Goal: Task Accomplishment & Management: Manage account settings

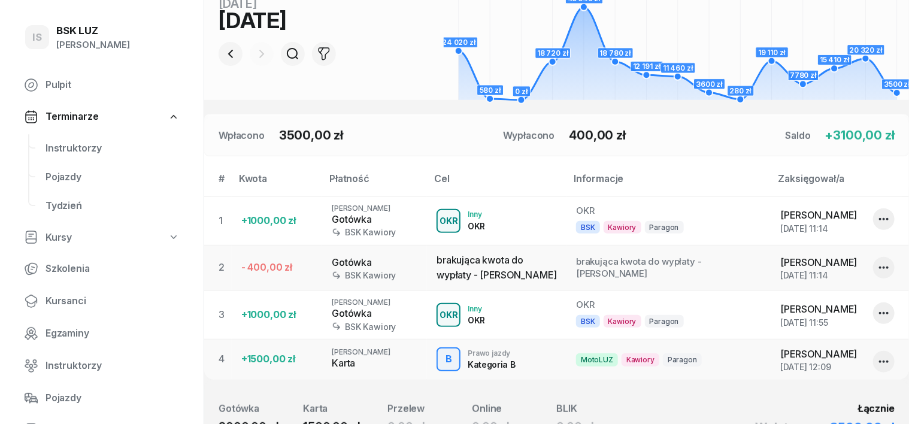
scroll to position [225, 0]
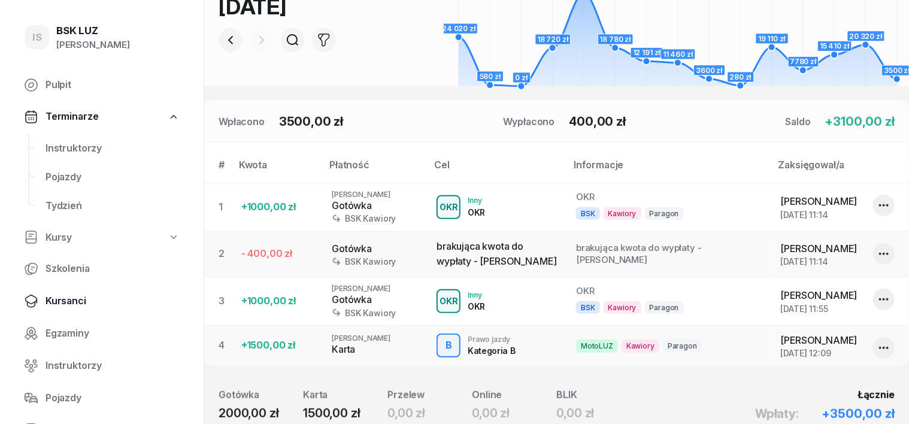
click at [60, 302] on span "Kursanci" at bounding box center [113, 301] width 134 height 16
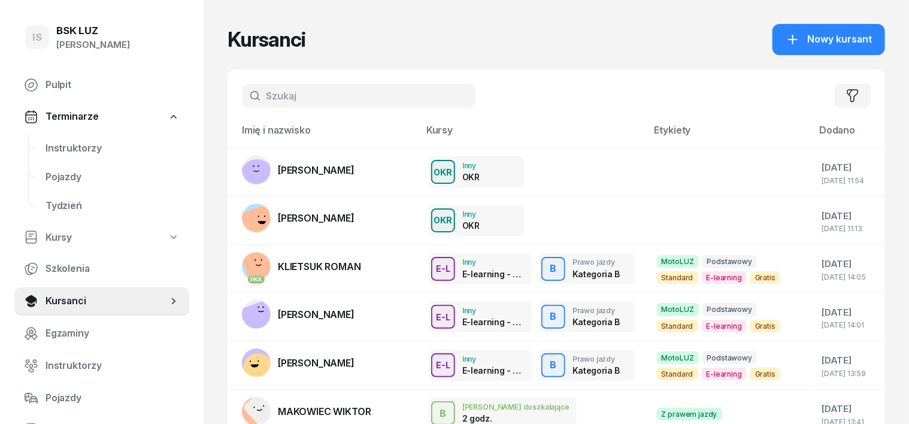
click at [251, 89] on input "text" at bounding box center [359, 96] width 234 height 24
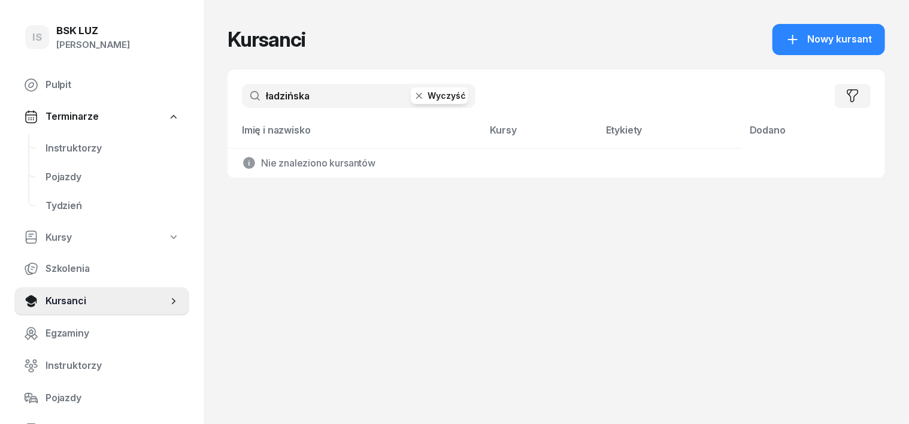
click at [249, 93] on input "ładzińska" at bounding box center [359, 96] width 234 height 24
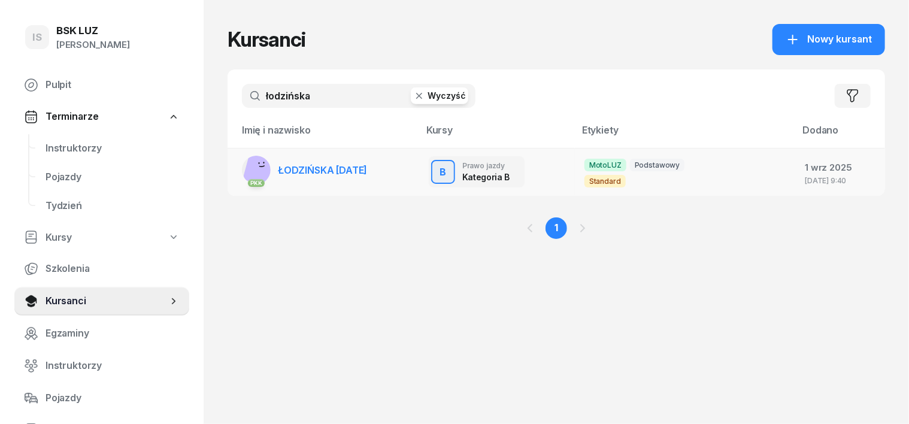
type input "łodzińska"
click at [242, 170] on rect at bounding box center [259, 168] width 35 height 35
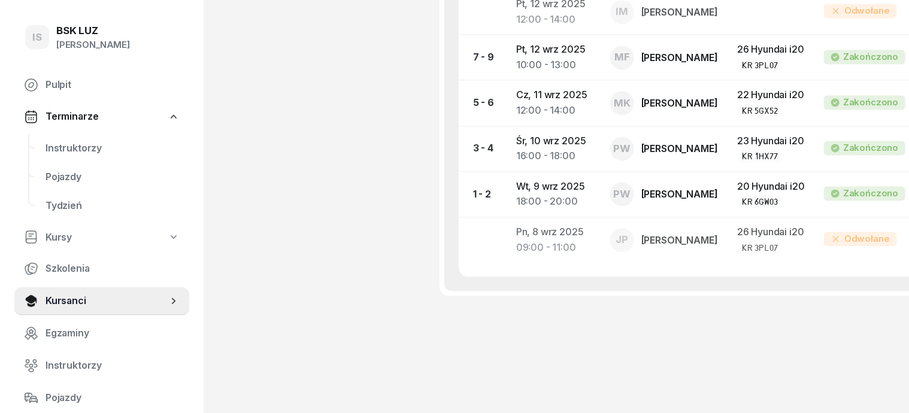
scroll to position [1469, 0]
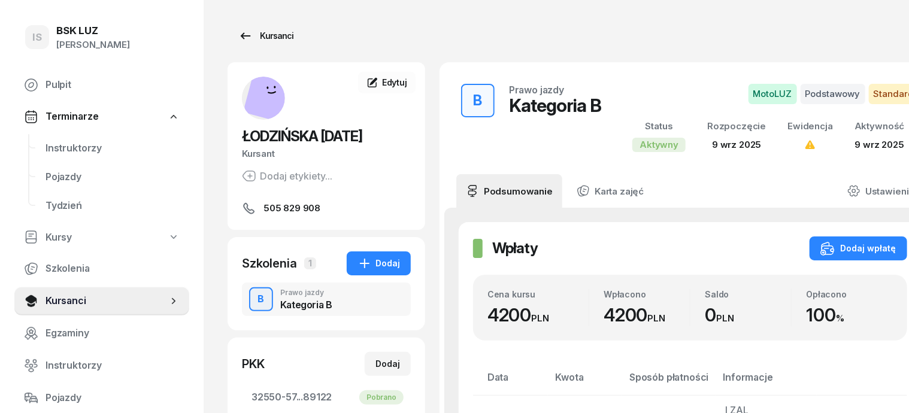
click at [244, 36] on div "Kursanci" at bounding box center [265, 36] width 55 height 14
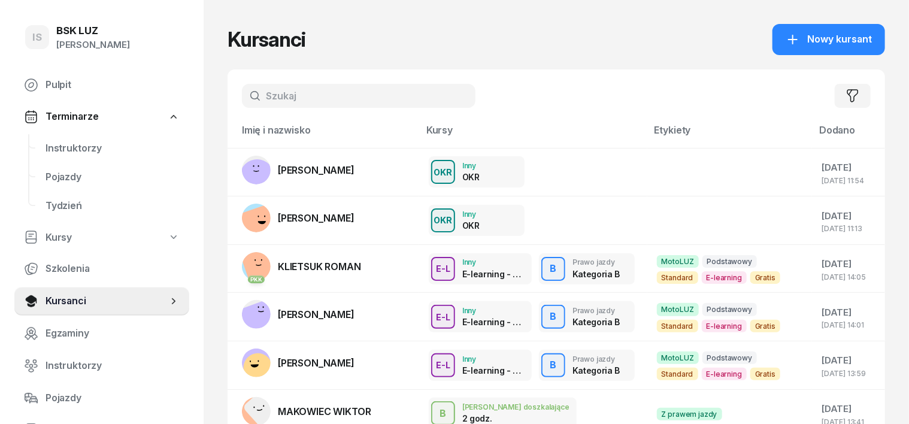
click at [247, 92] on input "text" at bounding box center [359, 96] width 234 height 24
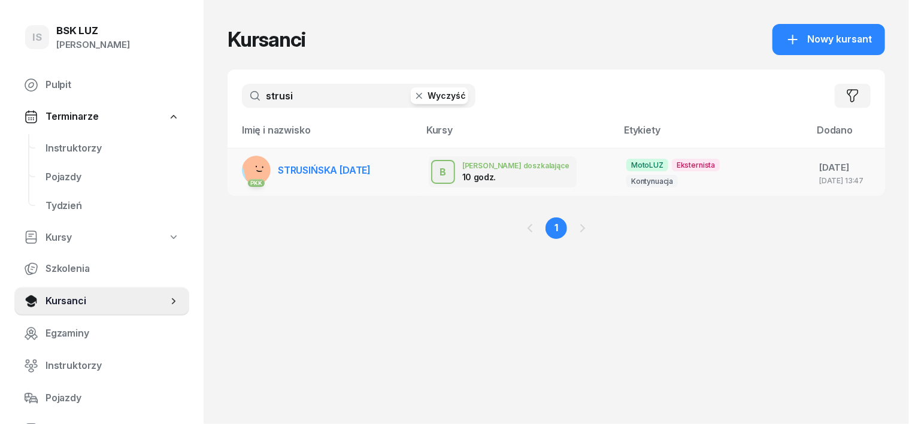
type input "strusi"
click at [241, 169] on rect at bounding box center [260, 170] width 38 height 38
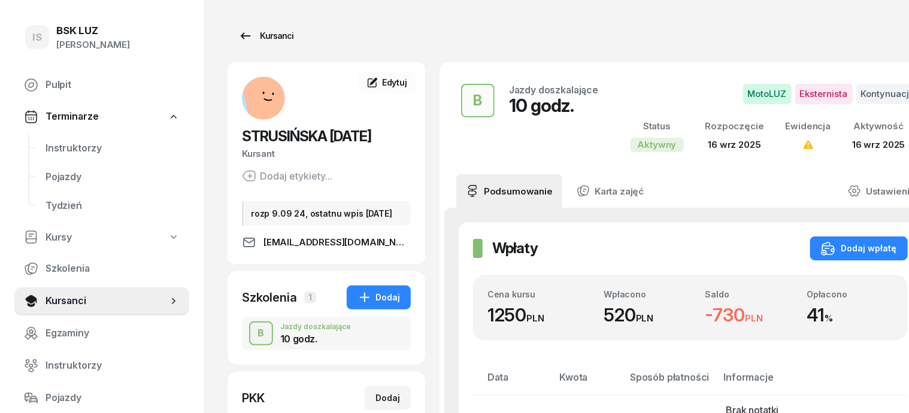
click at [252, 34] on div "Kursanci" at bounding box center [265, 36] width 55 height 14
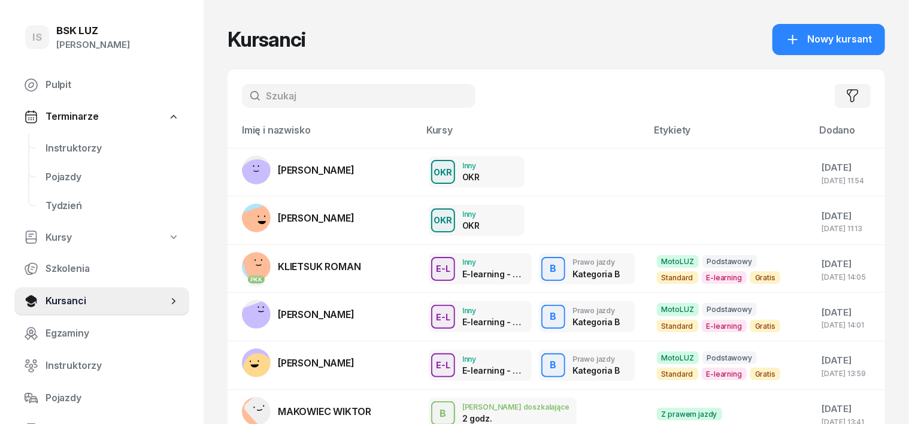
click at [242, 86] on input "text" at bounding box center [359, 96] width 234 height 24
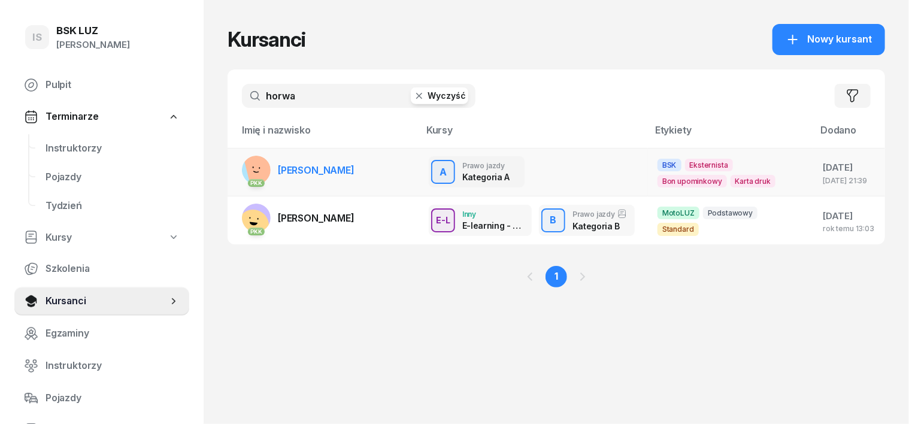
type input "horwa"
click at [243, 165] on rect at bounding box center [262, 166] width 38 height 38
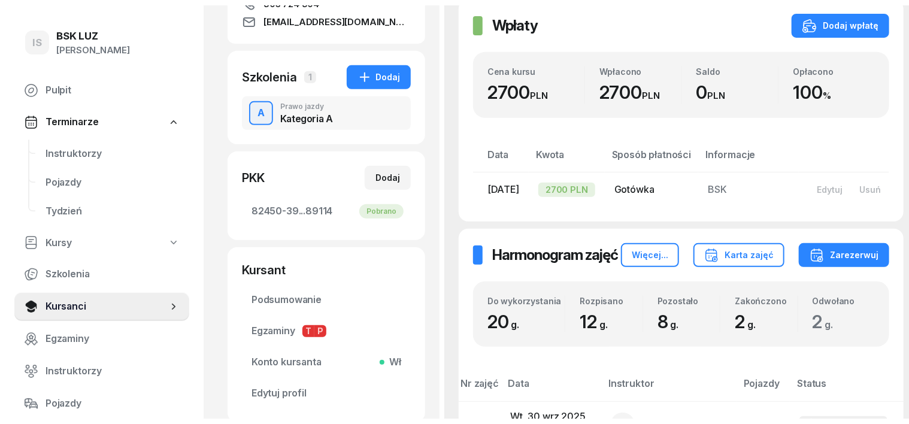
scroll to position [74, 0]
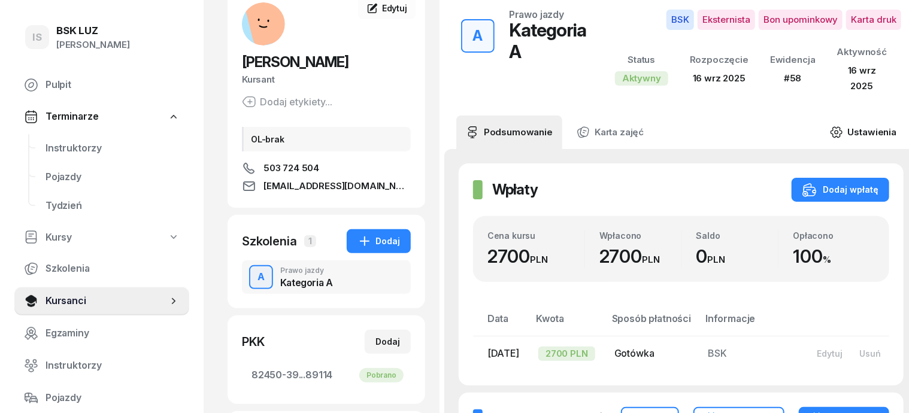
click at [832, 126] on icon at bounding box center [836, 132] width 13 height 13
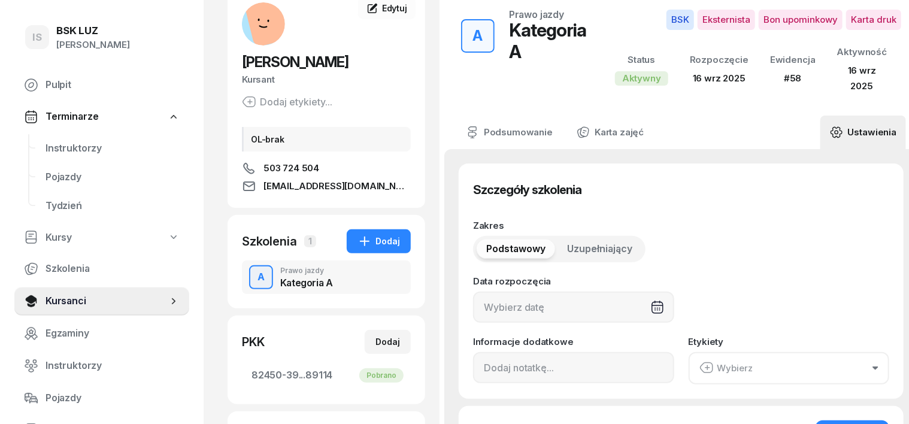
type input "16/09/2025"
type input "20"
type input "82450"
type input "39204"
type input "52893"
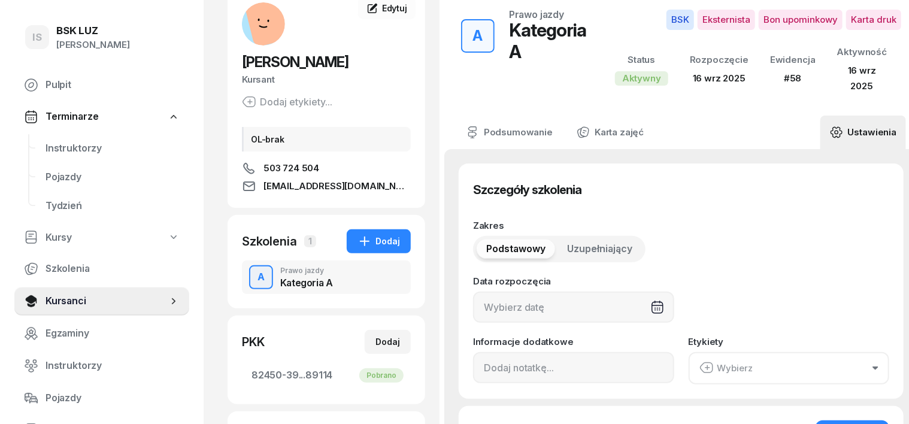
type input "89114"
type input "58"
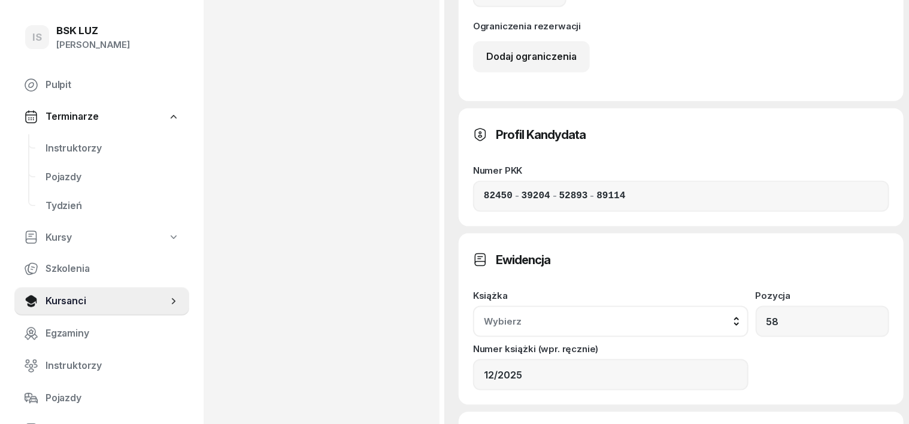
scroll to position [673, 0]
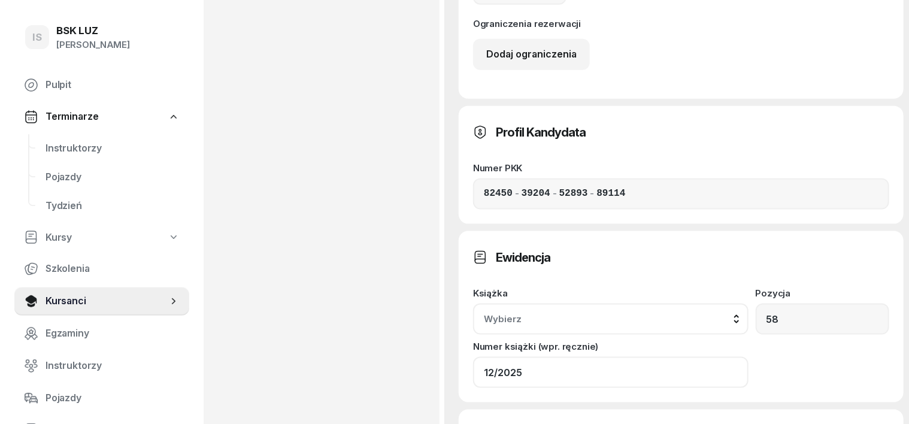
click at [748, 357] on input "12/2025" at bounding box center [610, 372] width 275 height 31
click at [79, 301] on span "Kursanci" at bounding box center [107, 301] width 122 height 16
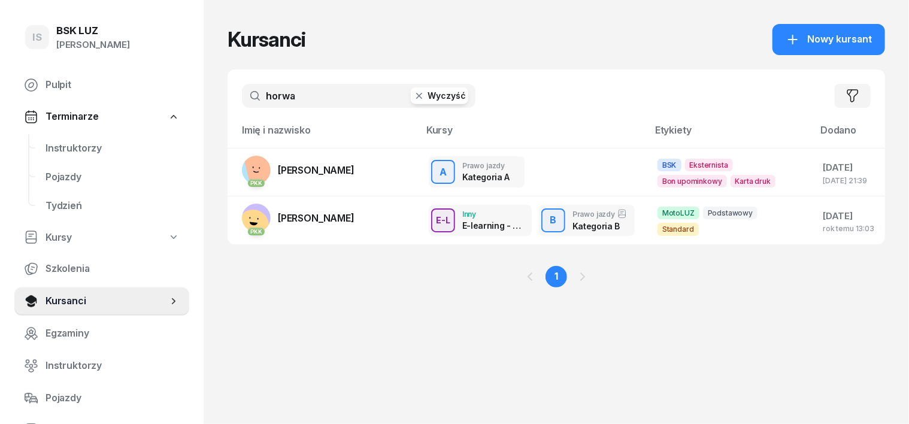
drag, startPoint x: 280, startPoint y: 98, endPoint x: 268, endPoint y: 95, distance: 12.3
click at [277, 98] on input "horwa" at bounding box center [359, 96] width 234 height 24
type input "h"
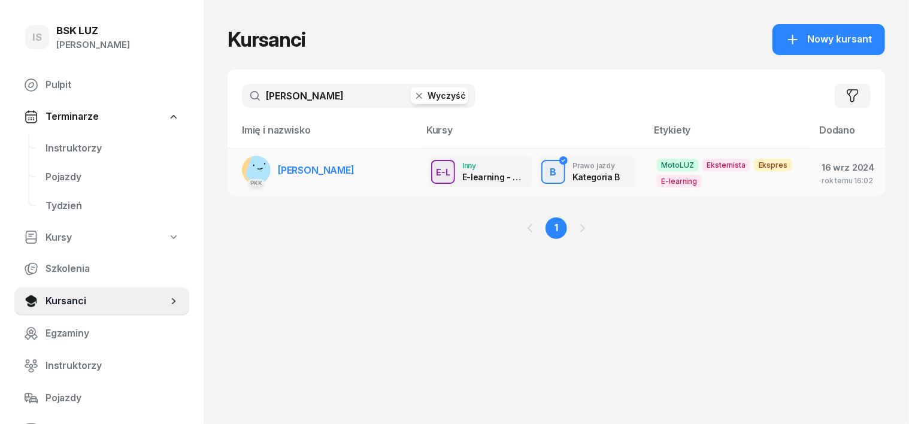
type input "matysiak"
click at [244, 163] on rect at bounding box center [264, 167] width 40 height 40
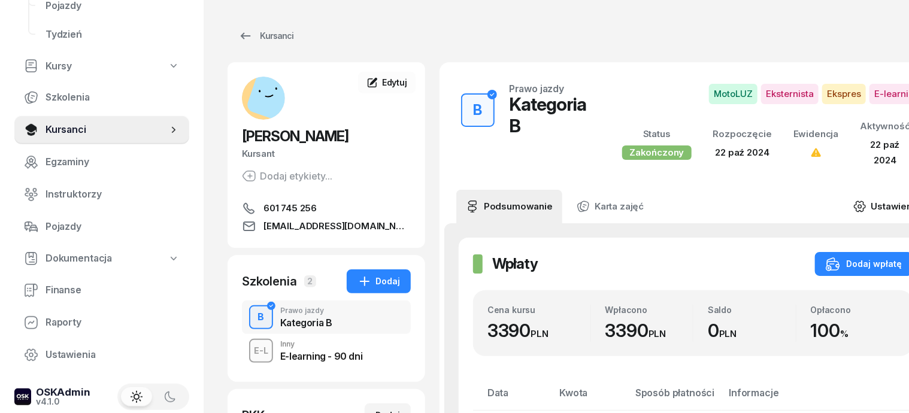
click at [858, 207] on icon at bounding box center [860, 207] width 4 height 4
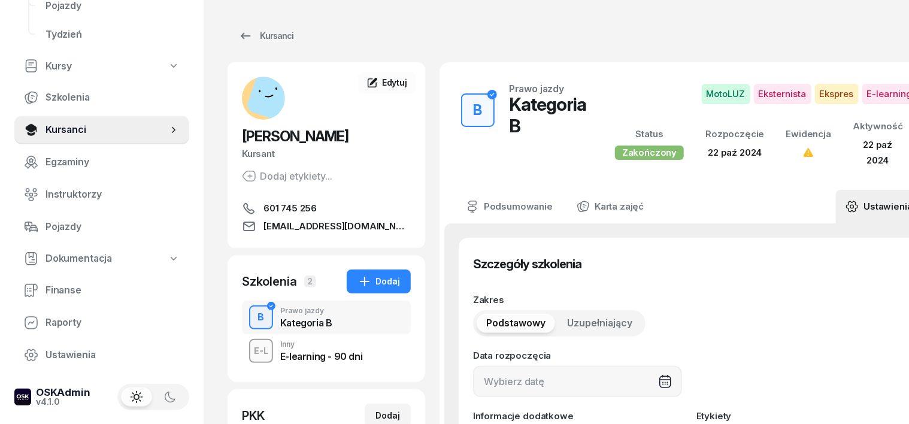
type input "22/10/2024"
type input "91780"
type input "31157"
type input "20593"
type input "79122"
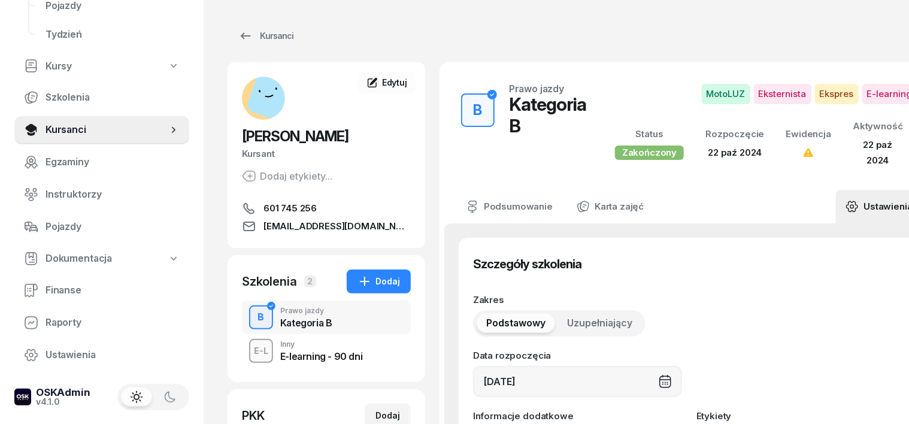
scroll to position [74, 0]
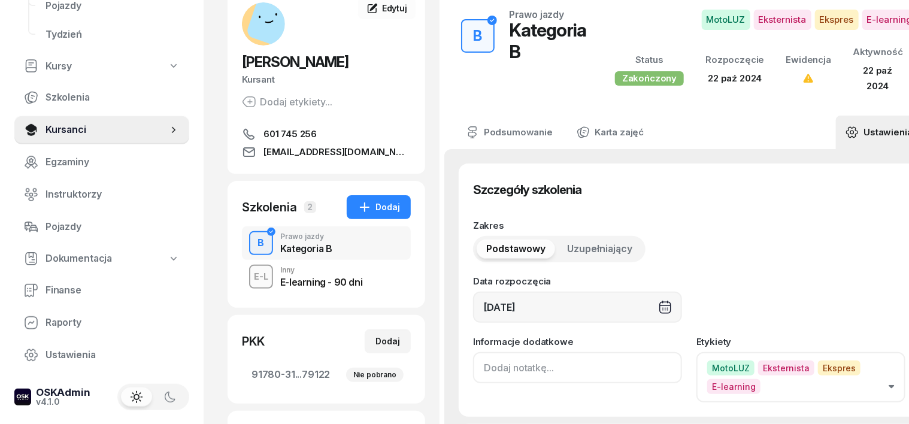
click at [473, 361] on input at bounding box center [577, 367] width 209 height 31
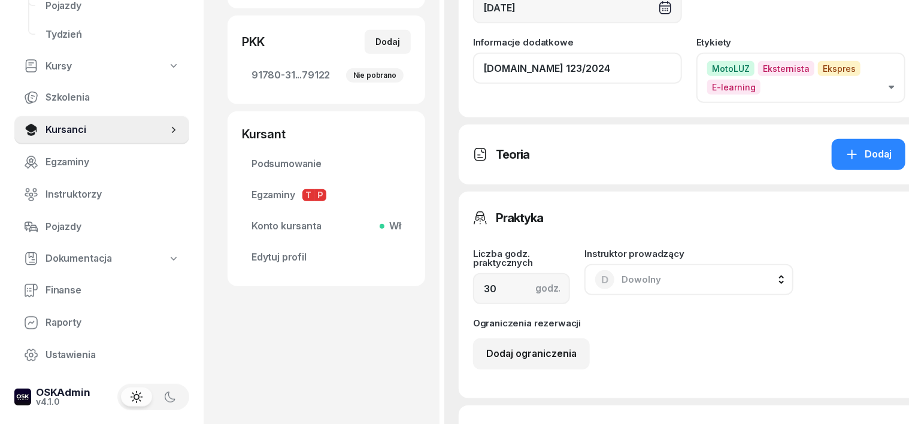
scroll to position [524, 0]
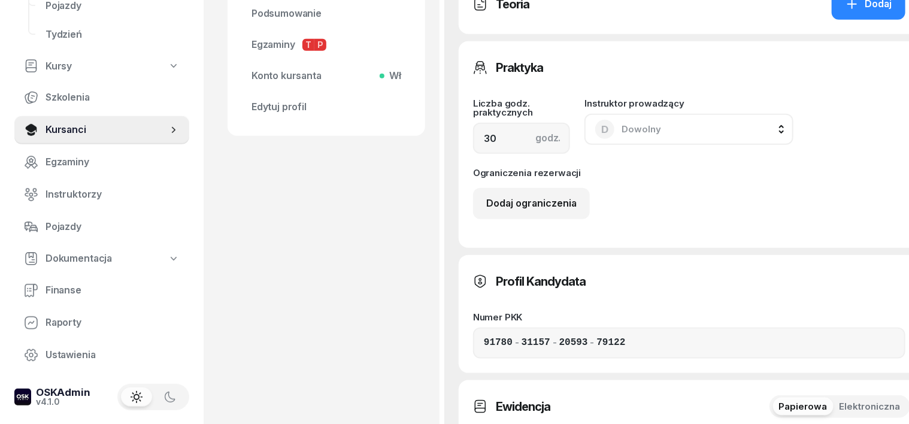
type input "ZASW.NR 123/2024"
click at [856, 399] on span "Elektroniczna" at bounding box center [869, 407] width 61 height 16
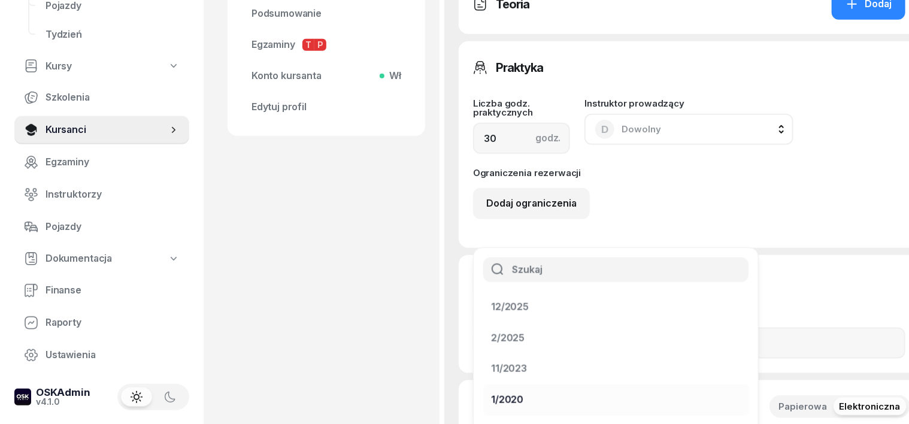
click at [523, 392] on div "1/2020" at bounding box center [507, 400] width 32 height 16
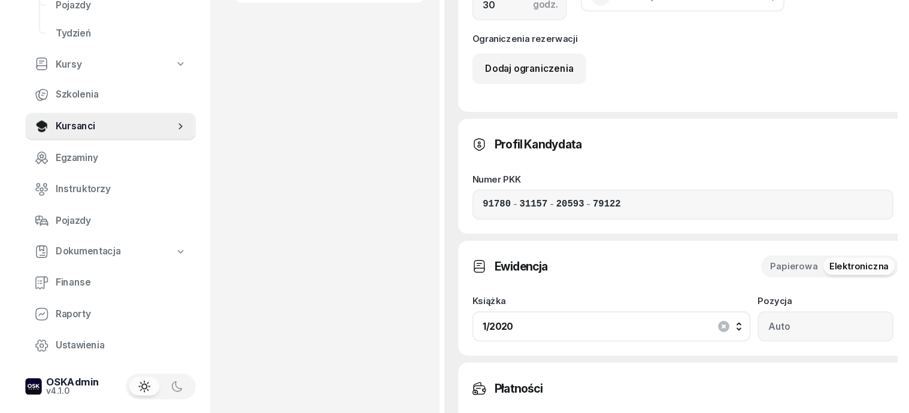
scroll to position [823, 0]
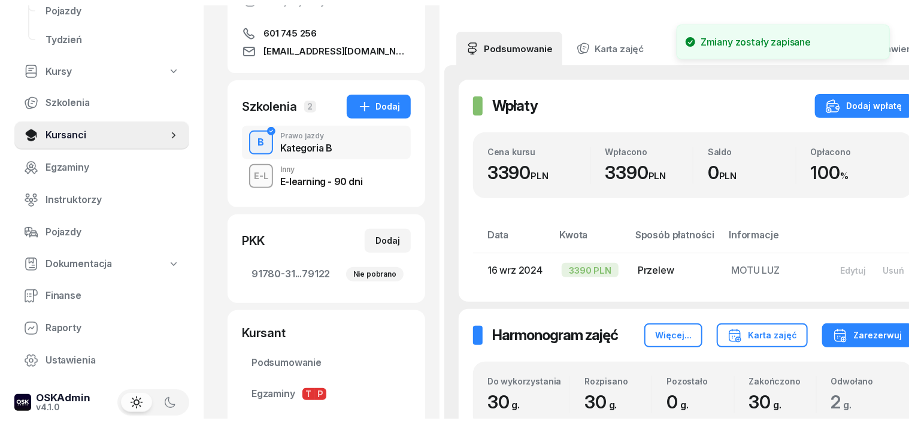
scroll to position [0, 0]
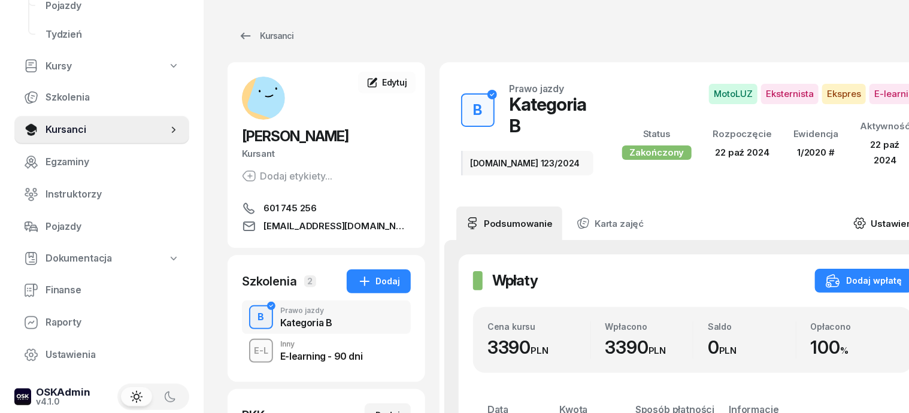
click at [853, 225] on icon at bounding box center [859, 223] width 13 height 13
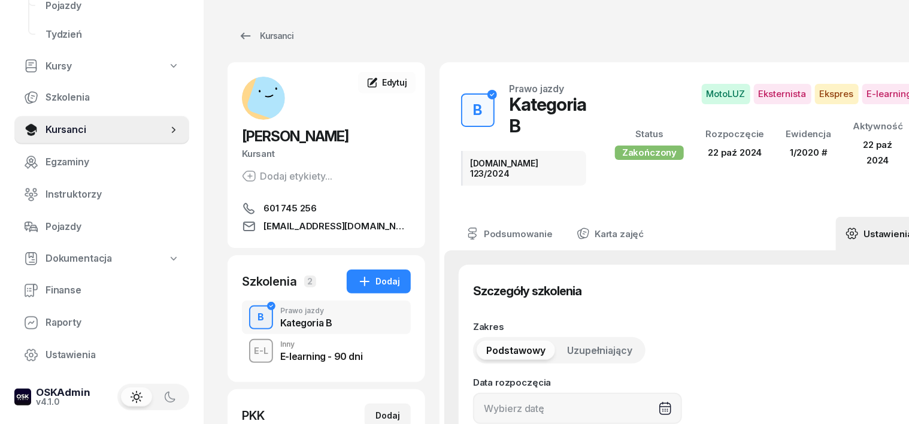
type input "22/10/2024"
type input "ZASW.NR 123/2024"
type input "91780"
type input "31157"
type input "20593"
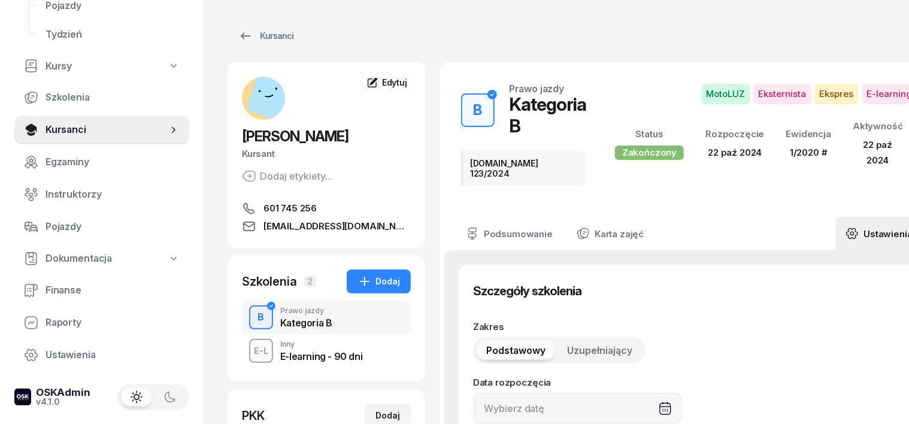
type input "79122"
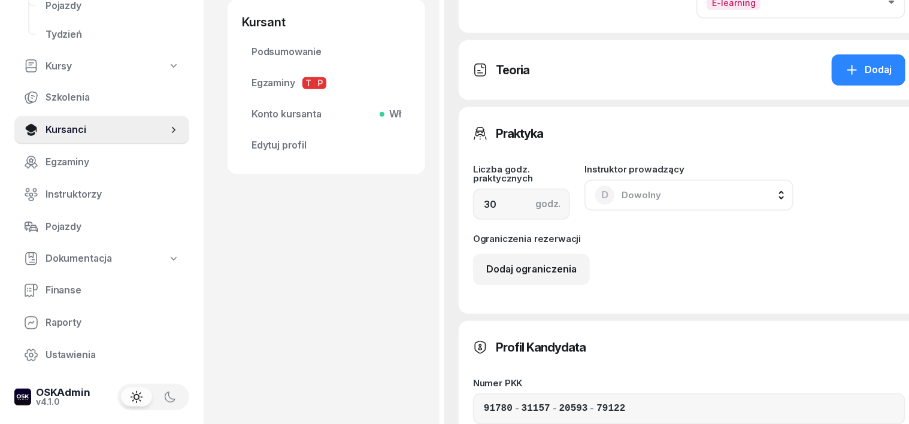
scroll to position [524, 0]
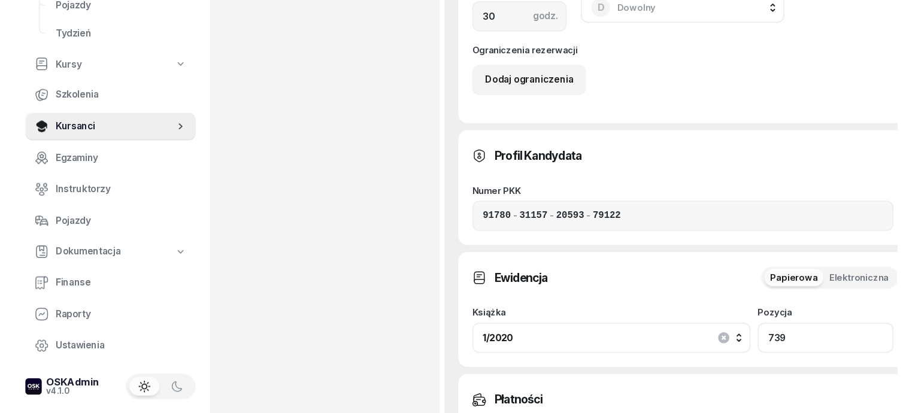
scroll to position [823, 0]
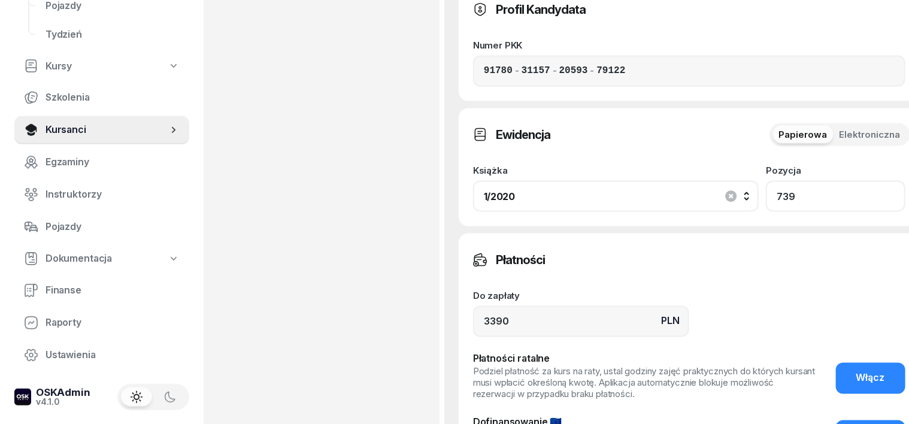
type input "739"
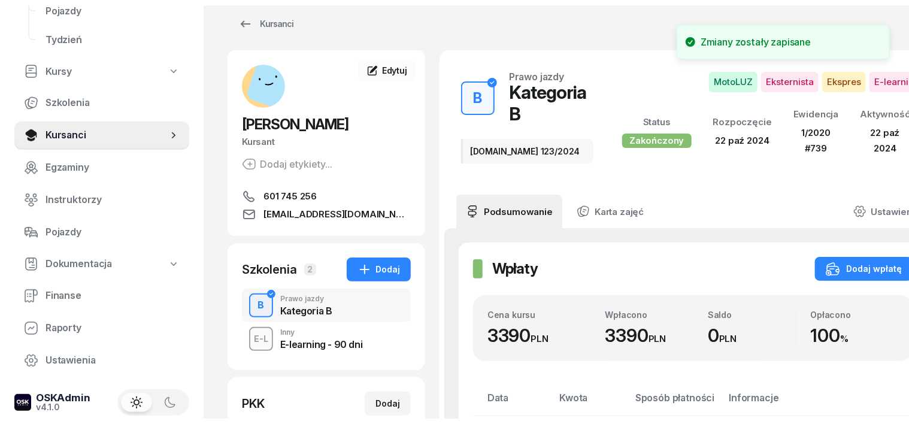
scroll to position [0, 0]
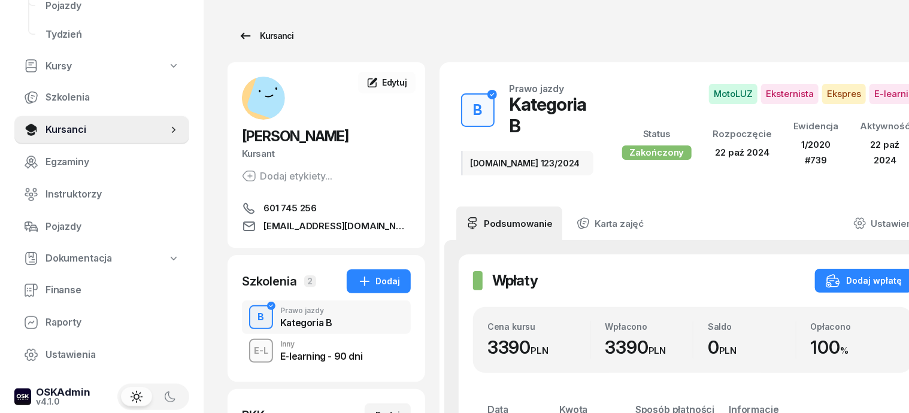
click at [245, 36] on div "Kursanci" at bounding box center [265, 36] width 55 height 14
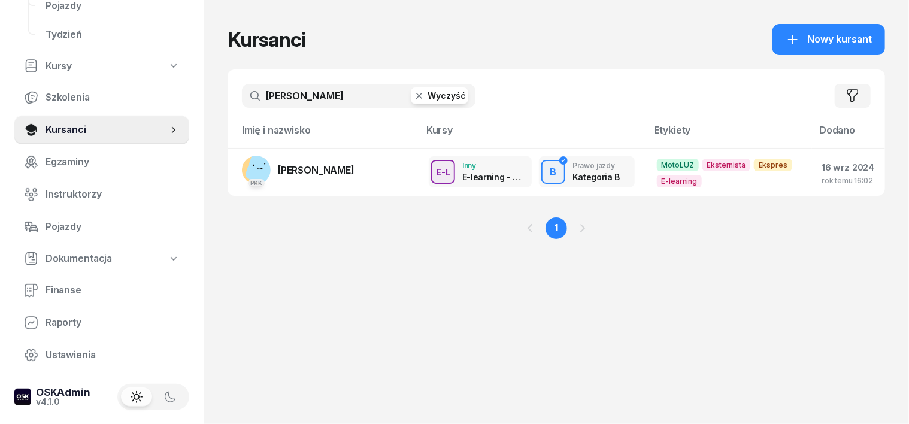
click at [413, 100] on icon "button" at bounding box center [419, 96] width 12 height 12
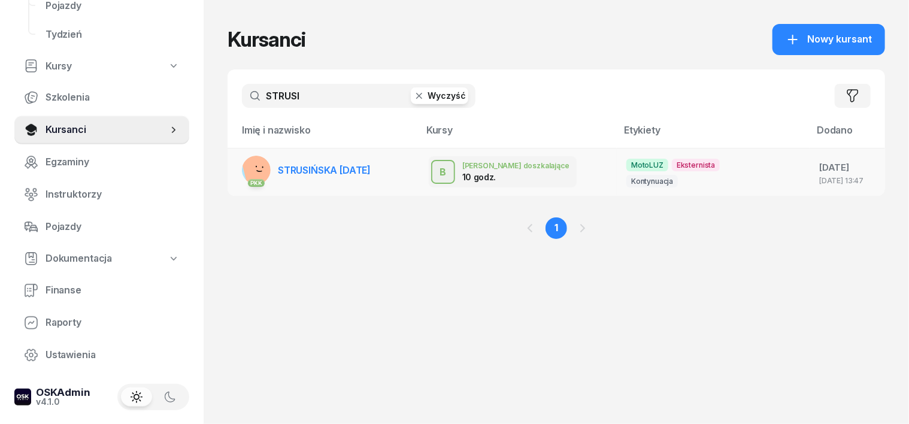
type input "STRUSI"
click at [241, 171] on g at bounding box center [260, 170] width 38 height 38
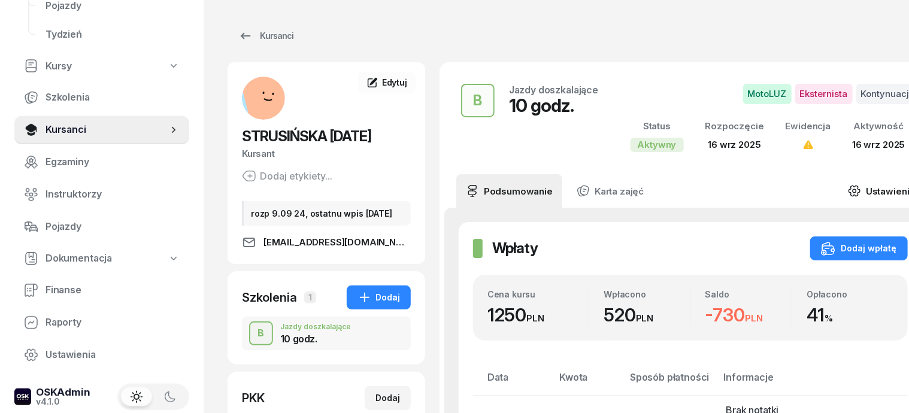
click at [848, 189] on icon at bounding box center [854, 190] width 13 height 13
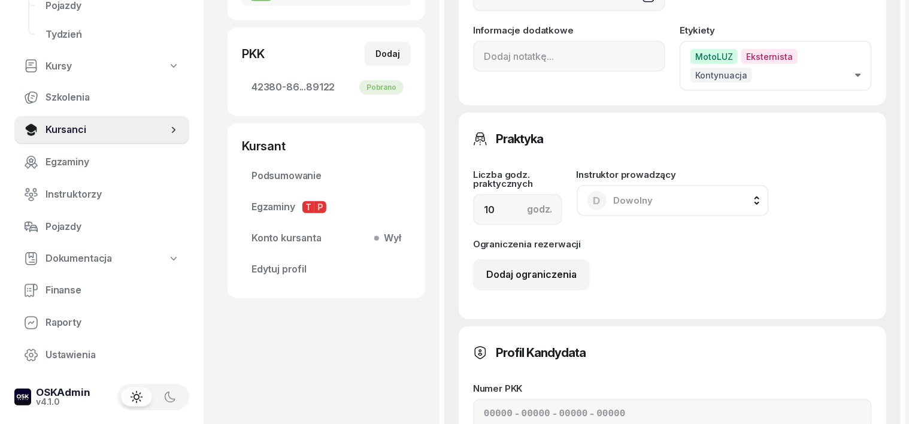
scroll to position [374, 0]
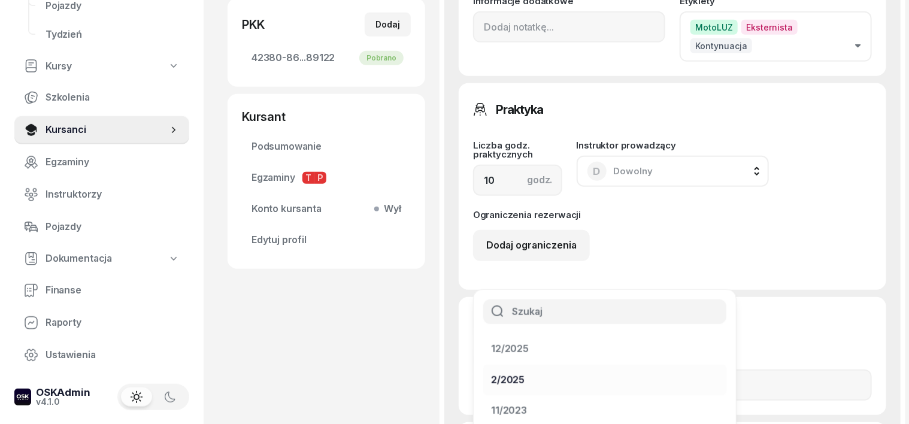
click at [525, 372] on div "2/2025" at bounding box center [508, 380] width 34 height 16
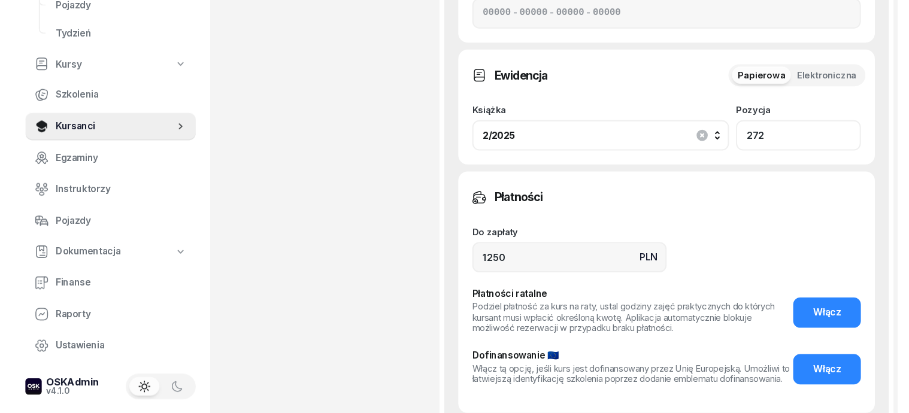
scroll to position [748, 0]
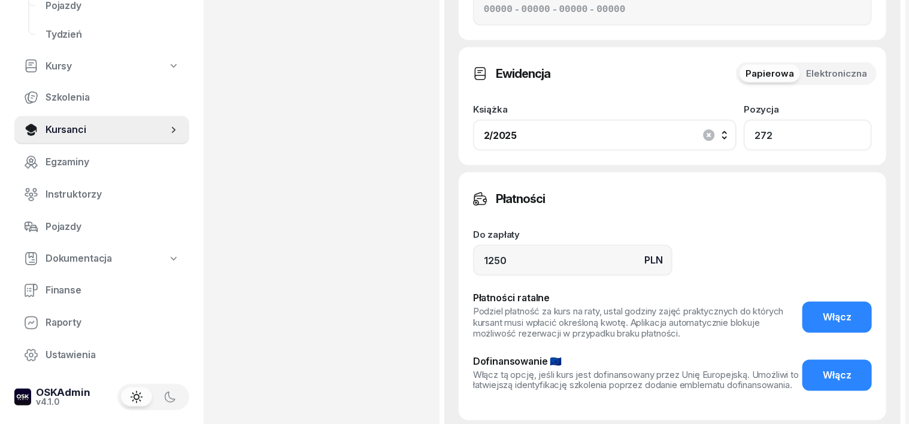
type input "272"
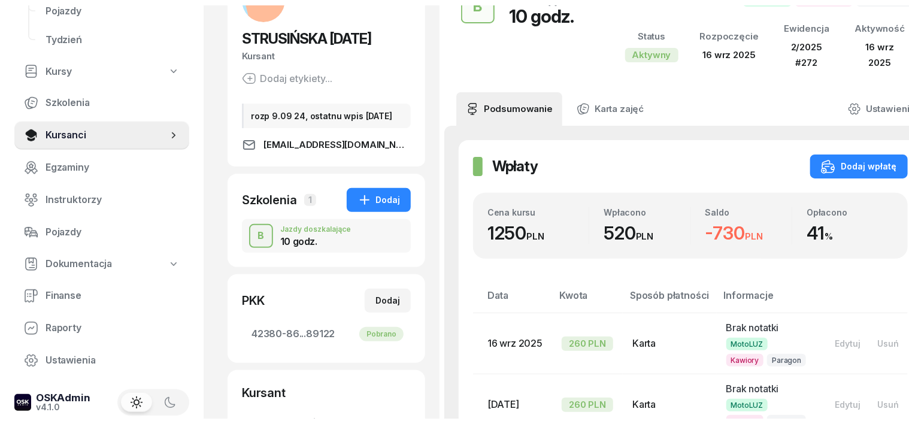
scroll to position [0, 0]
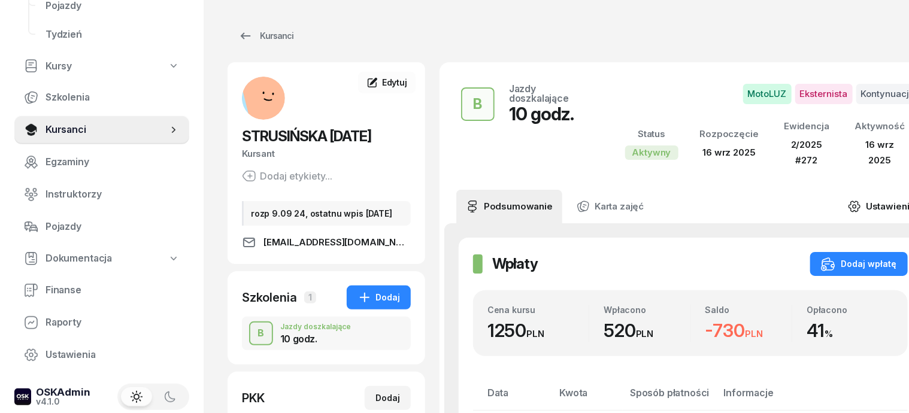
click at [853, 207] on icon at bounding box center [855, 207] width 4 height 4
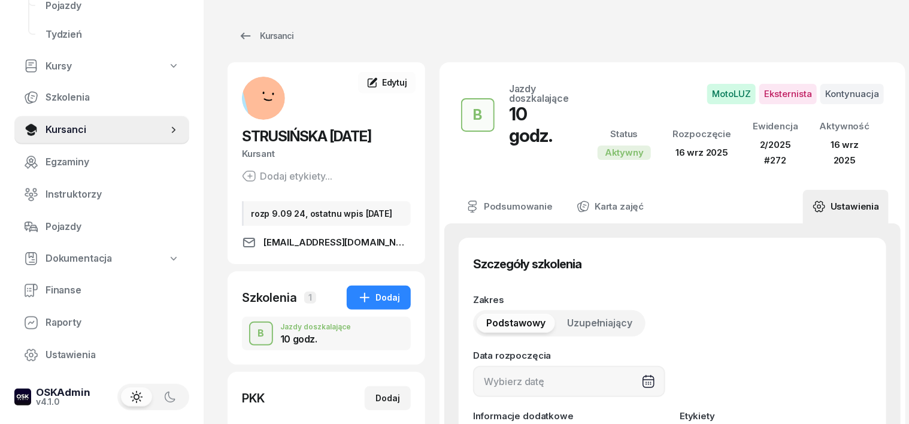
type input "16/09/2025"
type input "10"
type input "272"
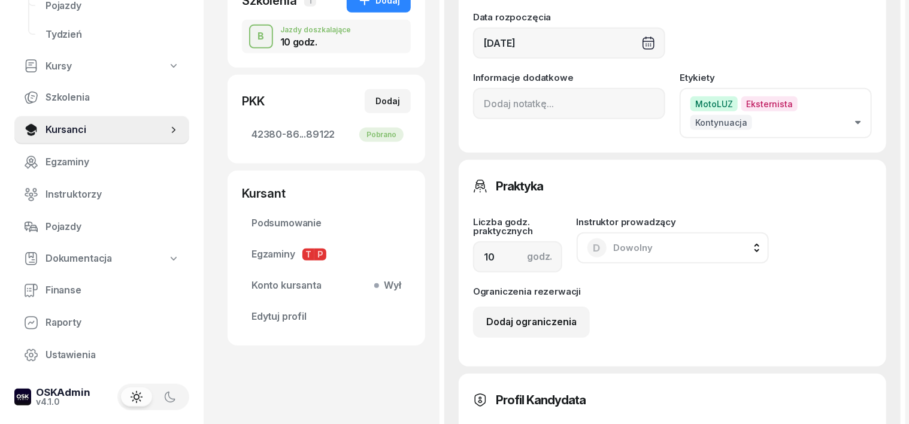
scroll to position [299, 0]
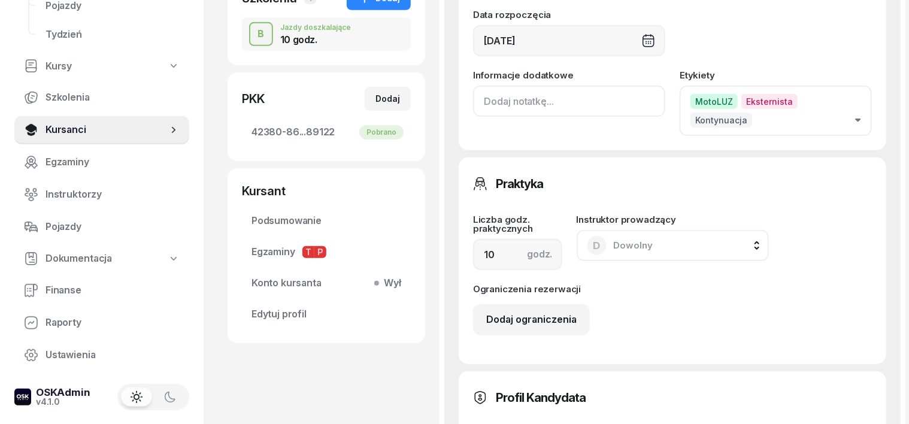
click at [473, 107] on input at bounding box center [569, 101] width 192 height 31
click at [484, 96] on input "Szkol od 28,05.2025" at bounding box center [569, 101] width 192 height 31
click at [593, 100] on input "Szkol. podst. od 28,05.2025" at bounding box center [569, 101] width 192 height 31
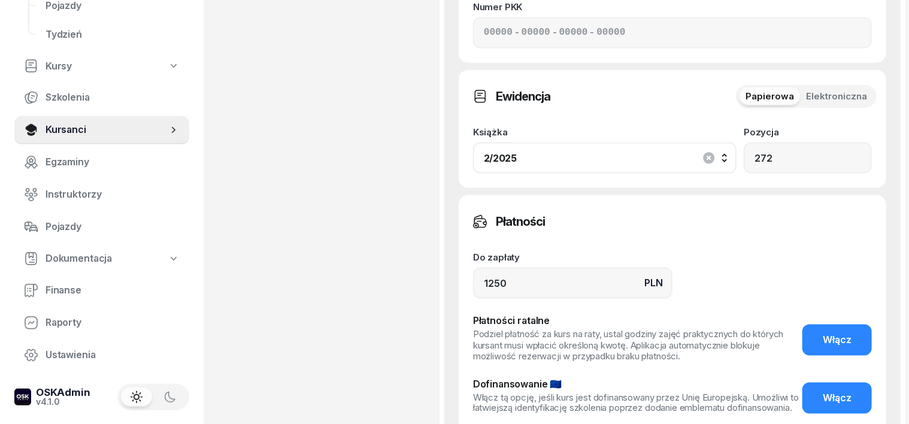
scroll to position [748, 0]
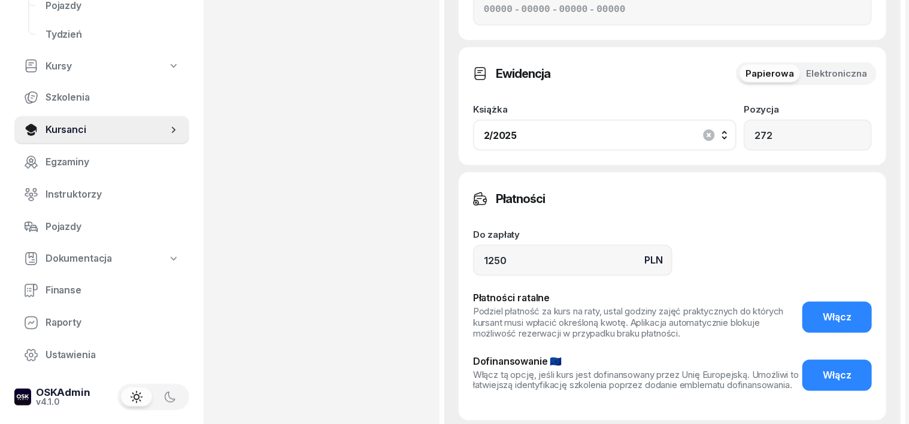
type input "Szkol. podst. od 28,05.2025/ 30 godz. teorii/"
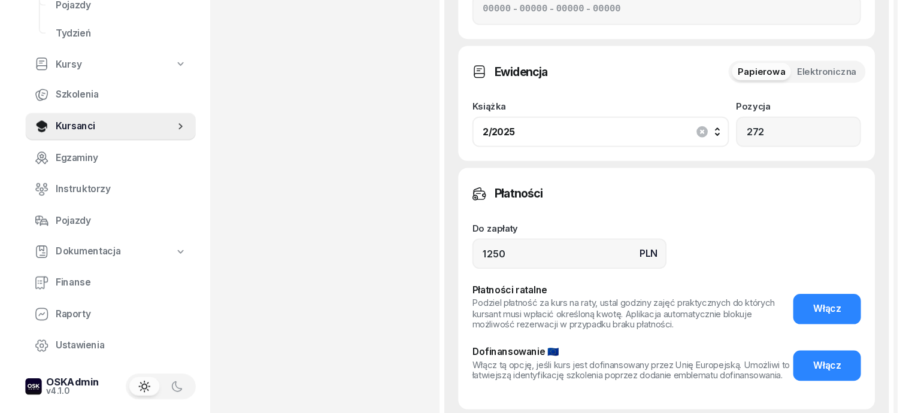
scroll to position [0, 0]
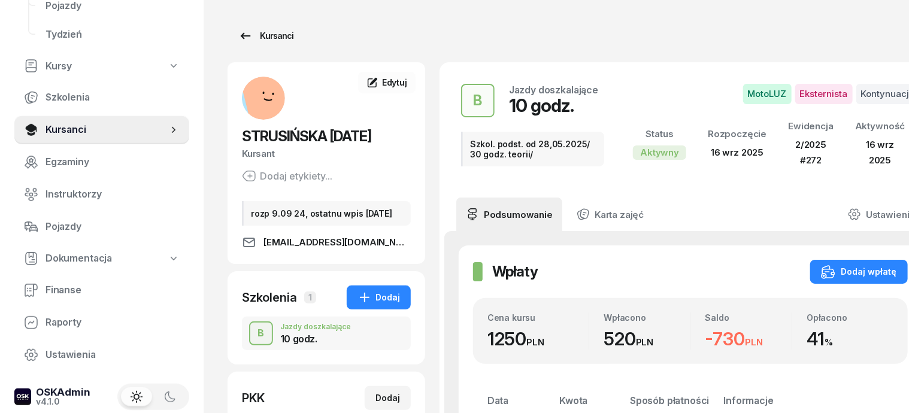
click at [250, 36] on div "Kursanci" at bounding box center [265, 36] width 55 height 14
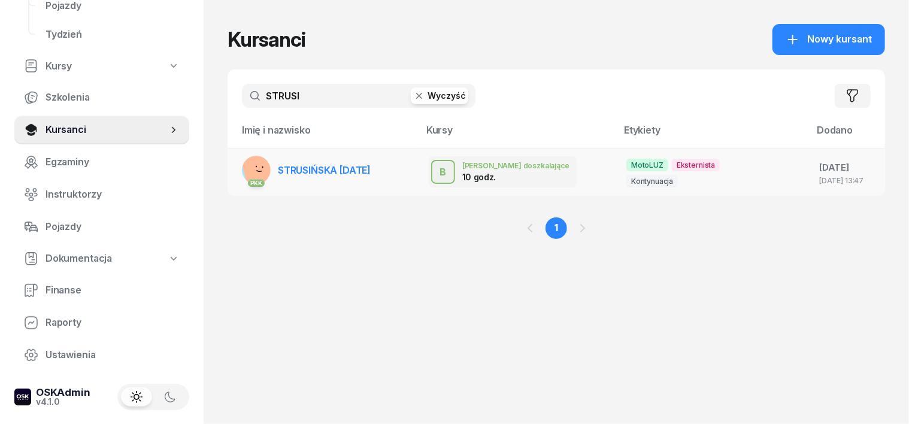
click at [241, 171] on rect at bounding box center [260, 170] width 38 height 38
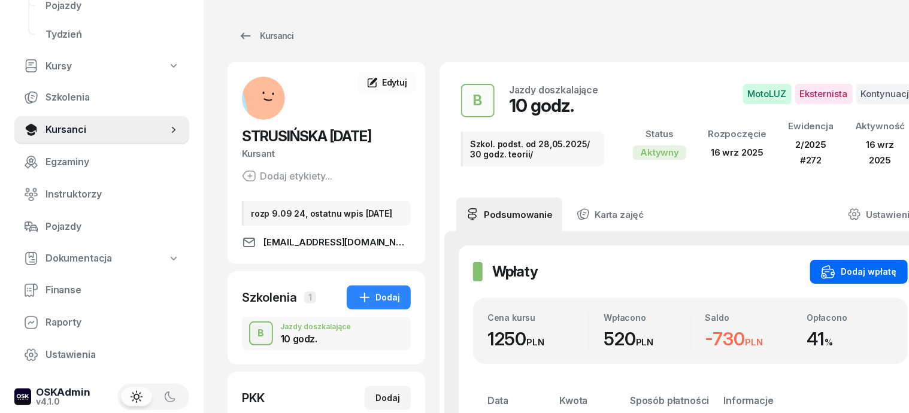
click at [847, 271] on div "Dodaj wpłatę" at bounding box center [859, 272] width 76 height 14
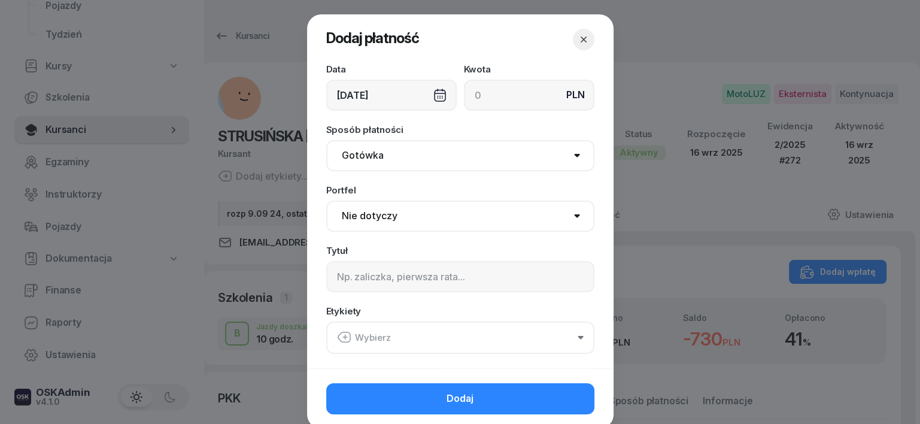
drag, startPoint x: 570, startPoint y: 38, endPoint x: 580, endPoint y: 60, distance: 24.4
click at [573, 39] on button "button" at bounding box center [584, 40] width 22 height 22
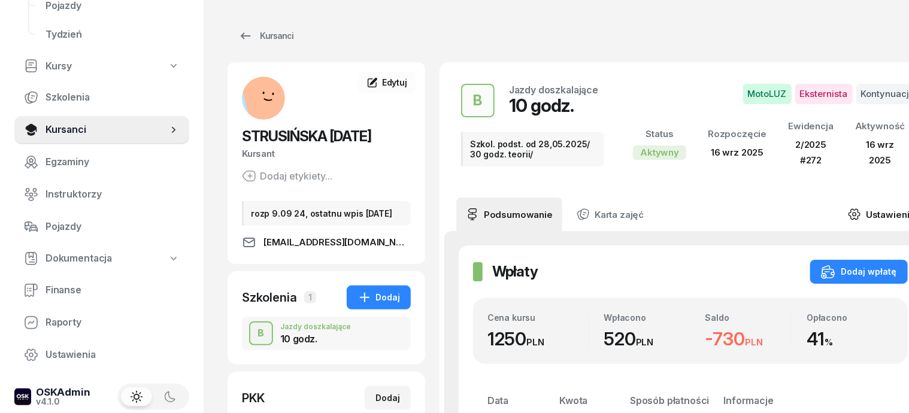
click at [848, 213] on icon at bounding box center [854, 214] width 13 height 13
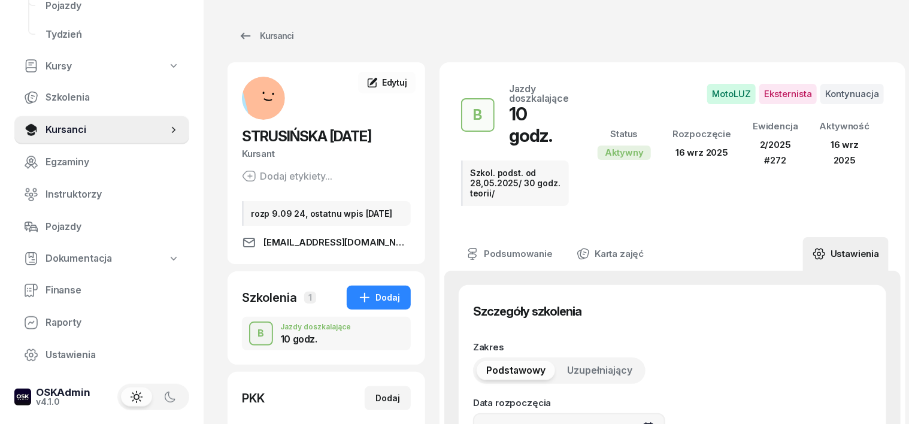
type input "16/09/2025"
type input "Szkol. podst. od 28,05.2025/ 30 godz. teorii/"
type input "10"
type input "272"
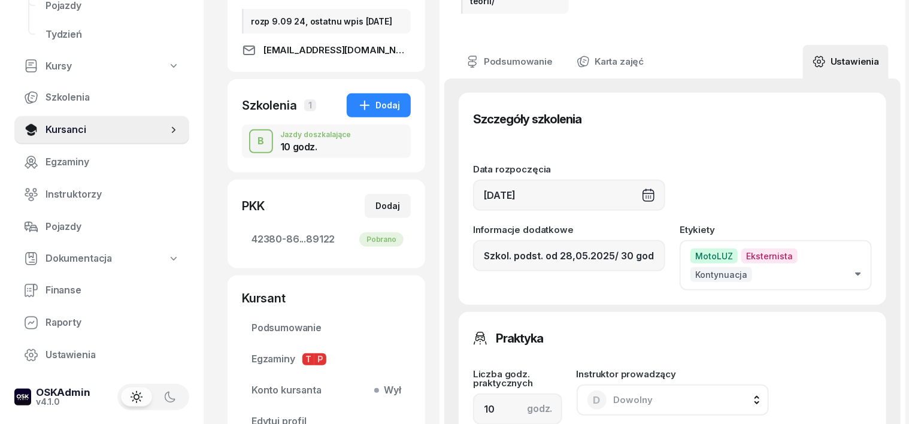
scroll to position [225, 0]
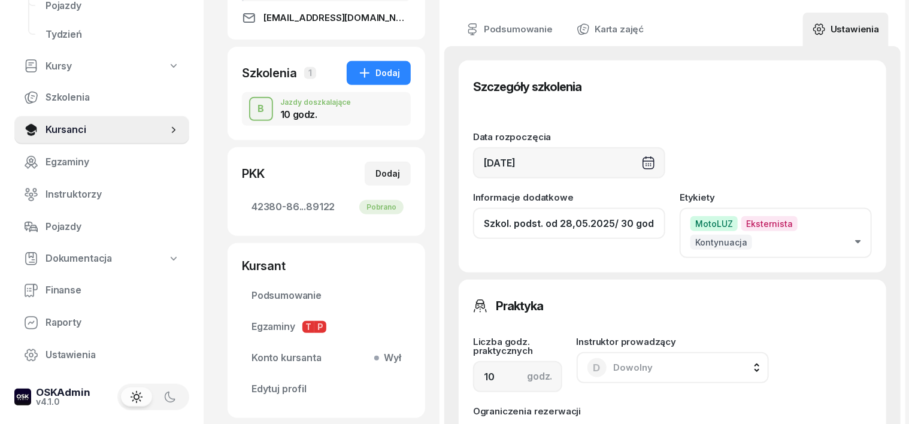
click at [647, 208] on input "Szkol. podst. od 28,05.2025/ 30 godz. teorii/" at bounding box center [569, 223] width 192 height 31
click at [504, 208] on input "orii/" at bounding box center [569, 223] width 192 height 31
type input "o"
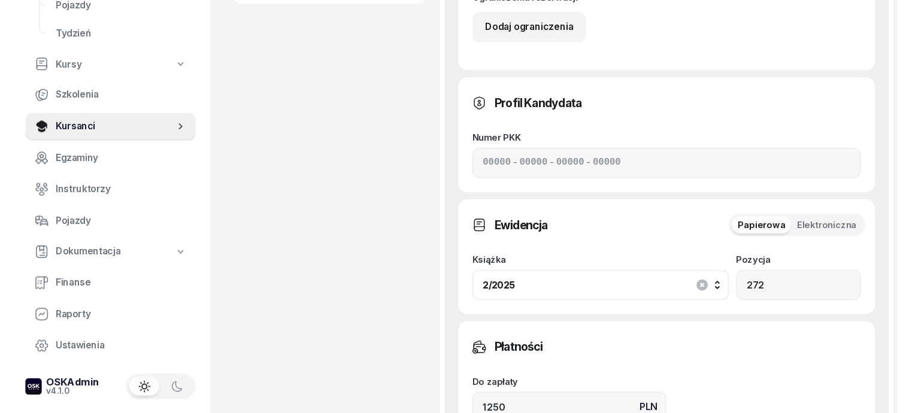
scroll to position [673, 0]
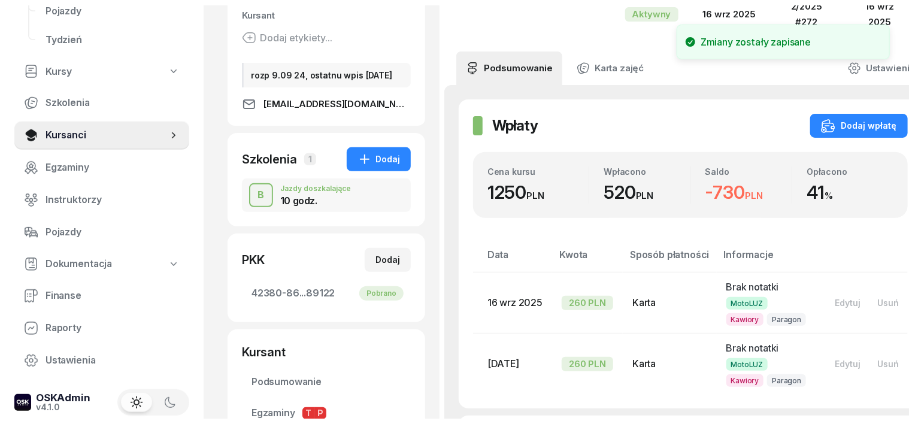
scroll to position [0, 0]
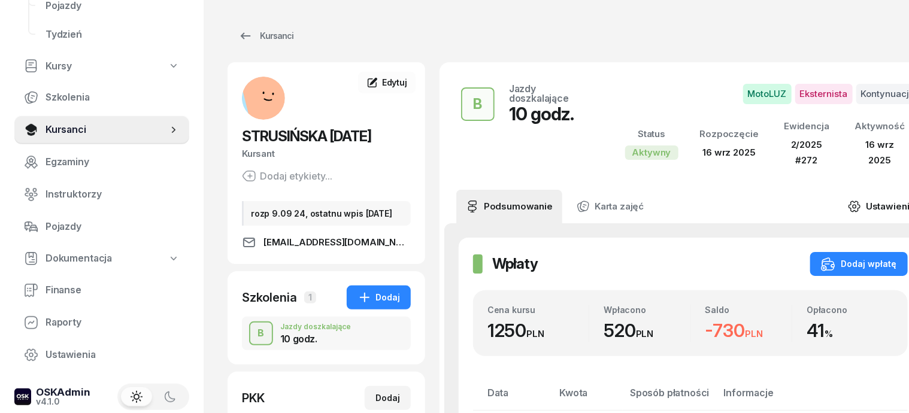
drag, startPoint x: 827, startPoint y: 203, endPoint x: 833, endPoint y: 204, distance: 6.6
click at [848, 204] on icon at bounding box center [854, 206] width 13 height 13
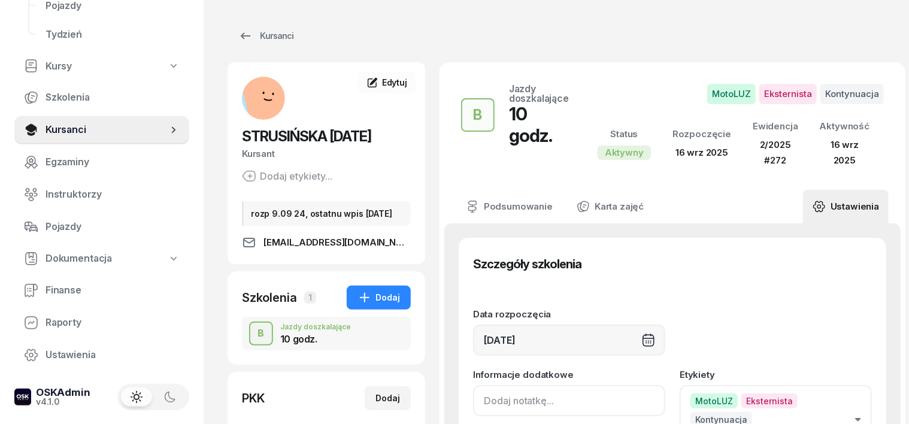
click at [473, 396] on input at bounding box center [569, 400] width 192 height 31
click at [580, 392] on input "Szkol. podst. od 09,09,2024 / 4godz.teorii + 30 godz. P/" at bounding box center [569, 400] width 192 height 31
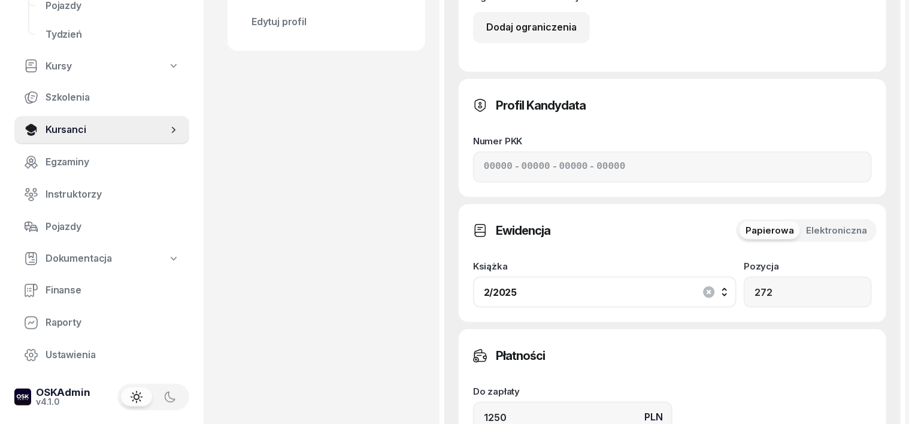
scroll to position [673, 0]
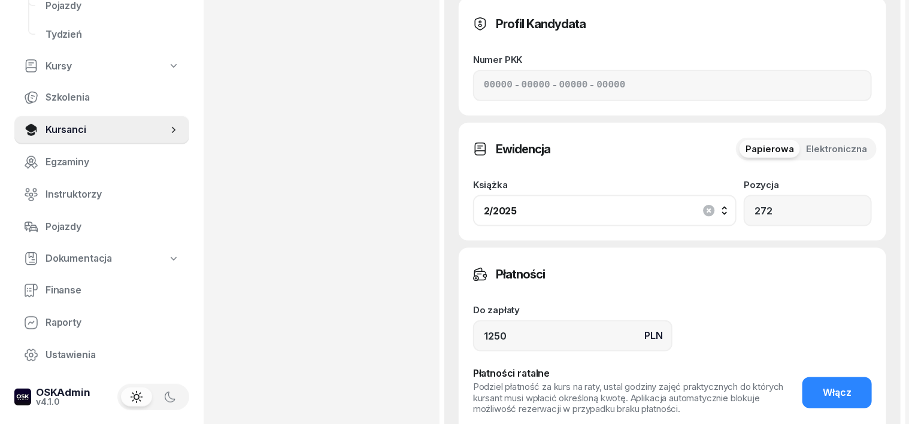
type input "Szkol. podst. od 09,09,2024 / 4godz.T + 30 godz. P/"
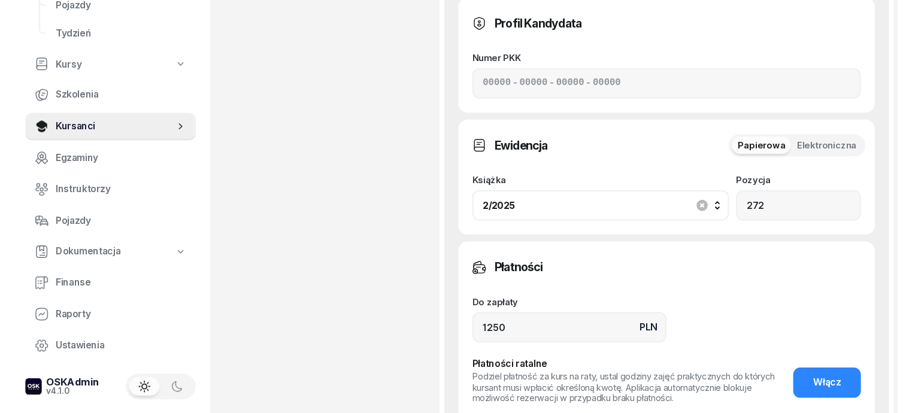
scroll to position [0, 0]
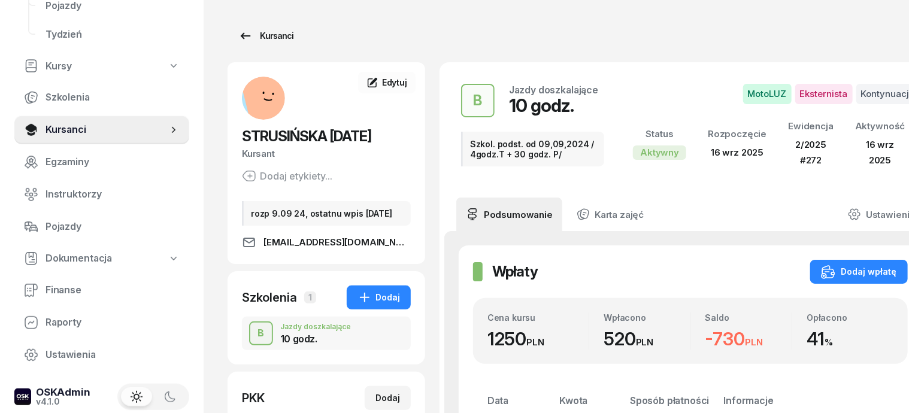
click at [255, 38] on div "Kursanci" at bounding box center [265, 36] width 55 height 14
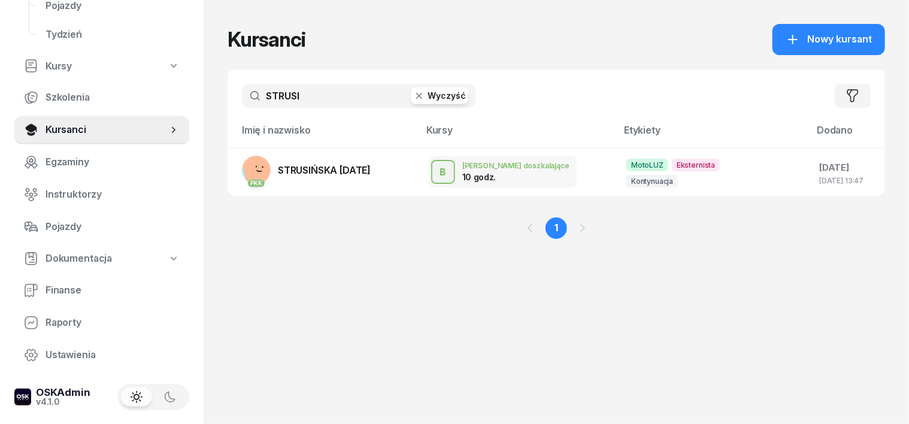
click at [413, 96] on icon "button" at bounding box center [419, 96] width 12 height 12
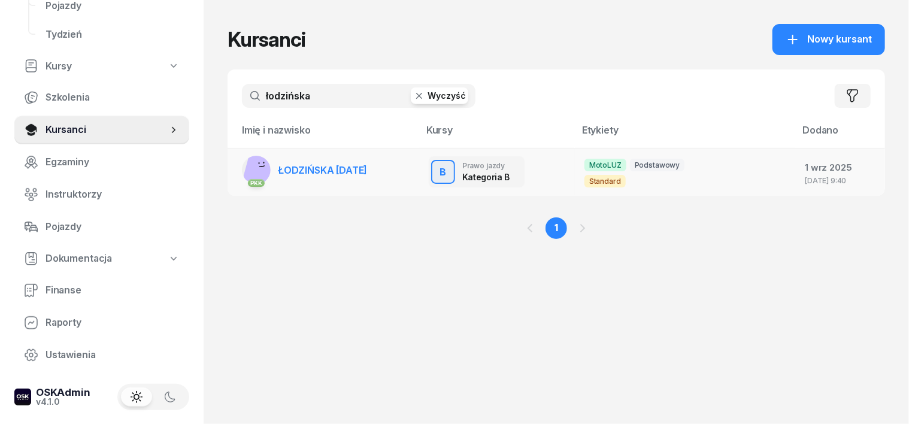
type input "łodzińska"
click at [242, 168] on rect at bounding box center [259, 168] width 35 height 35
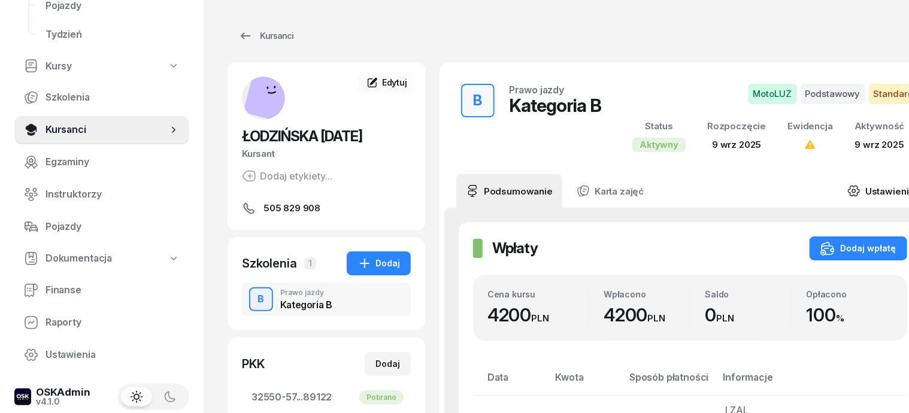
click at [852, 189] on icon at bounding box center [854, 191] width 4 height 4
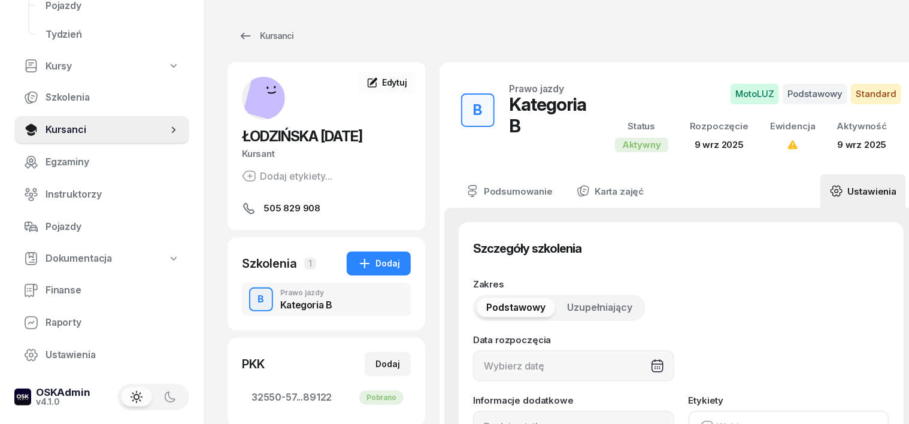
type input "09/09/2025"
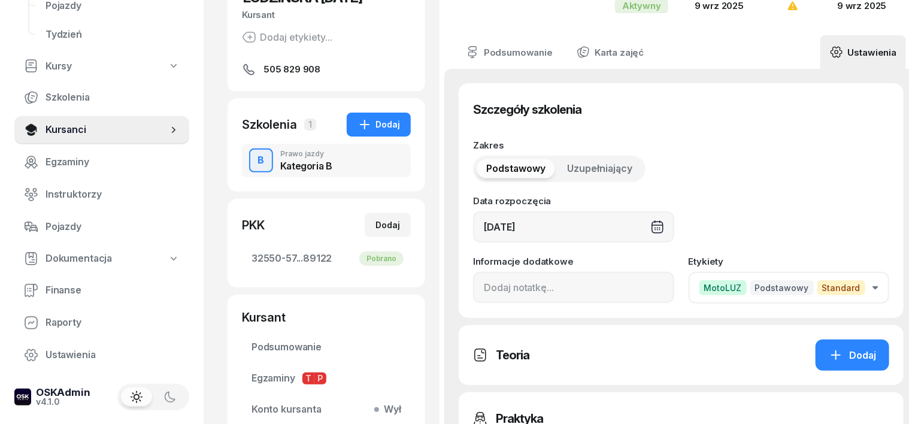
scroll to position [150, 0]
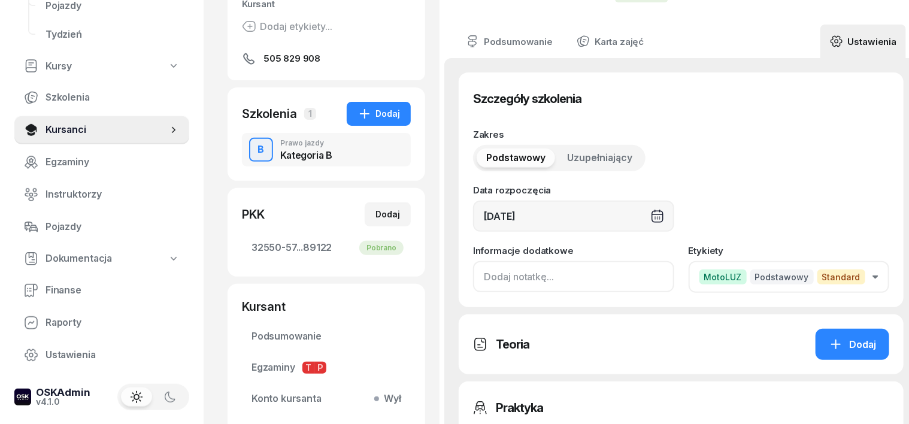
click at [473, 277] on input at bounding box center [573, 276] width 201 height 31
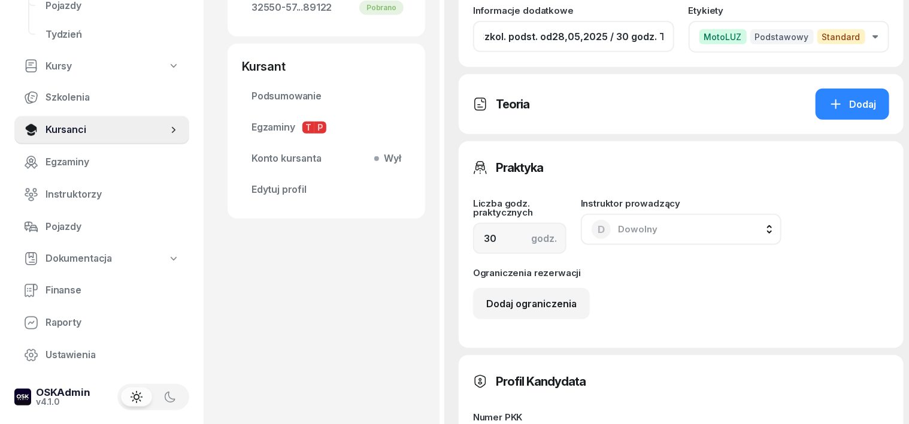
scroll to position [449, 0]
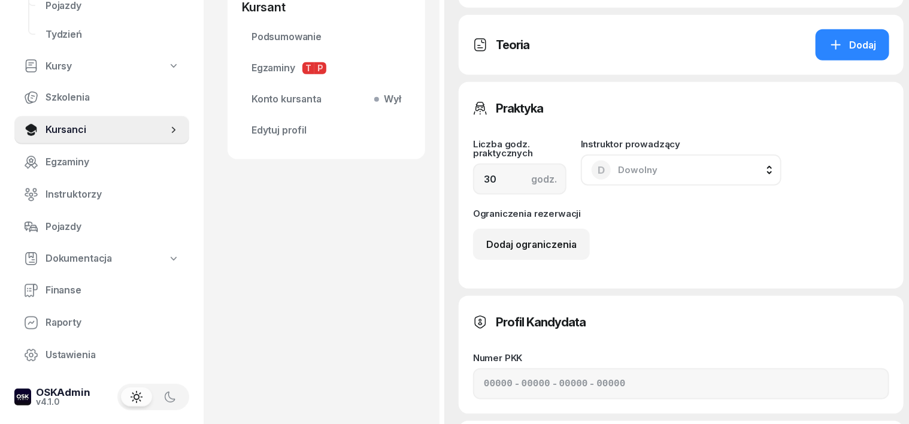
type input "Szkol. podst. od28,05,2025 / 30 godz. T./"
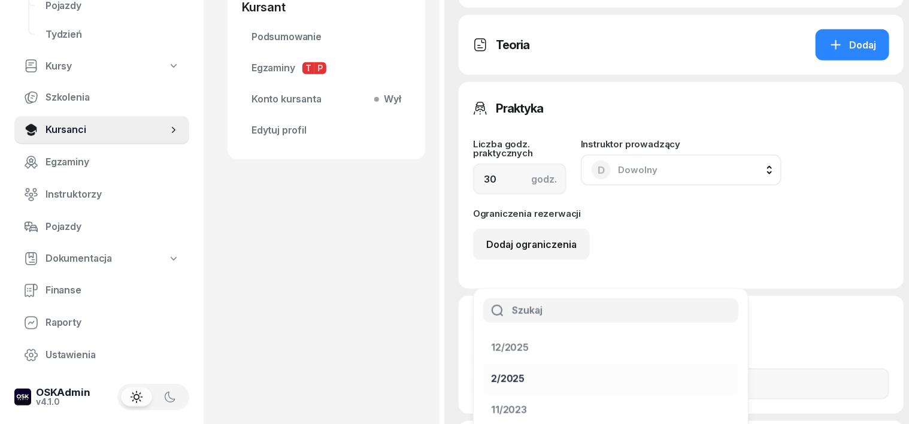
click at [525, 371] on div "2/2025" at bounding box center [508, 379] width 34 height 16
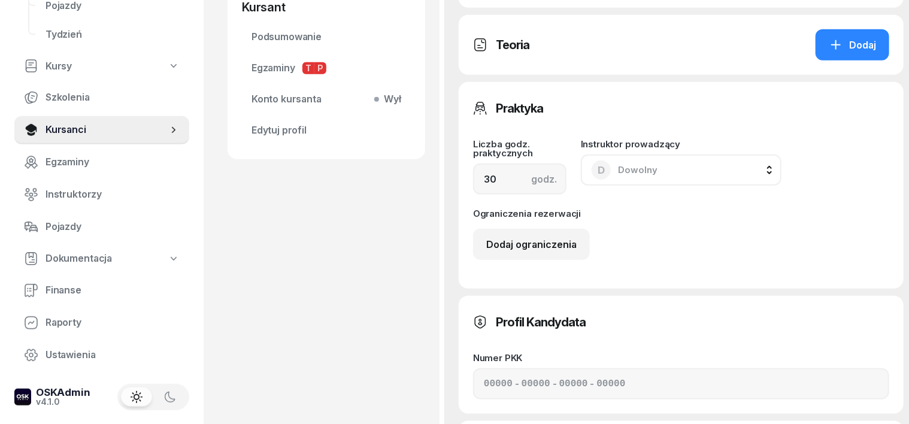
drag, startPoint x: 824, startPoint y: 384, endPoint x: 820, endPoint y: 389, distance: 6.4
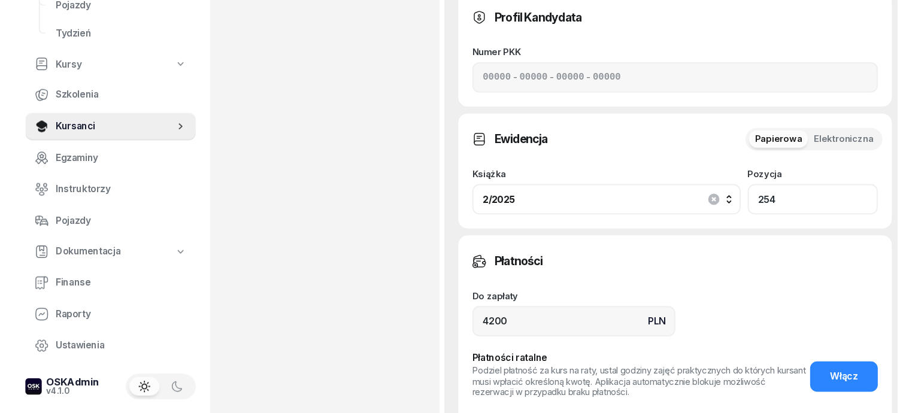
scroll to position [823, 0]
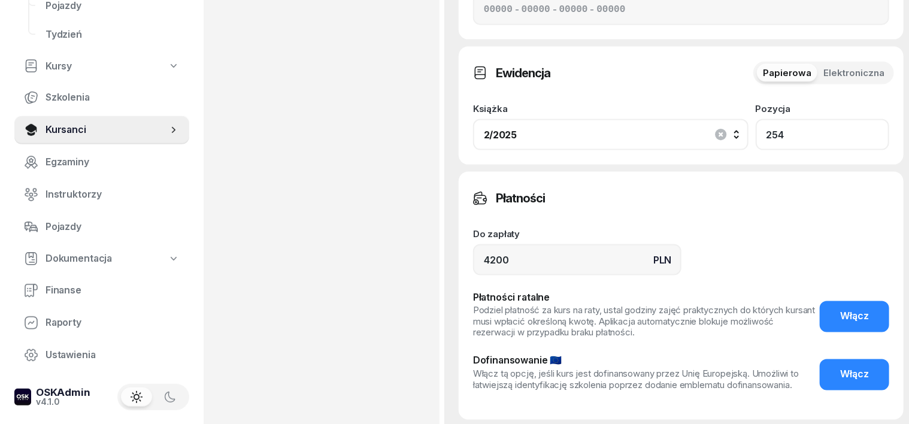
type input "254"
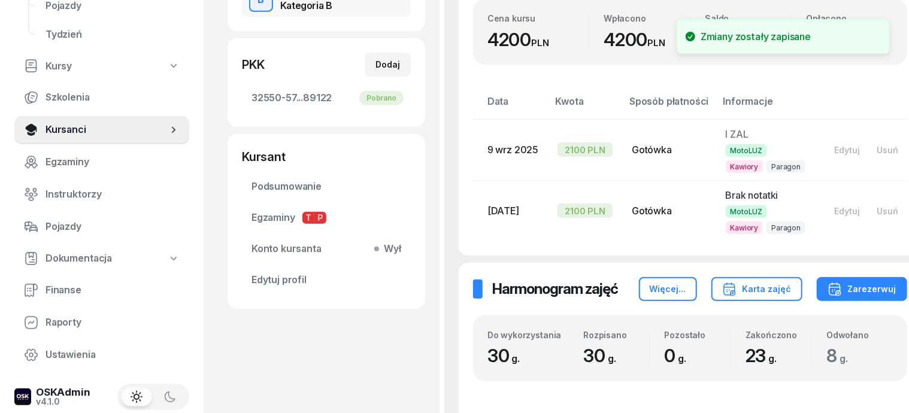
scroll to position [0, 0]
